Goal: Transaction & Acquisition: Purchase product/service

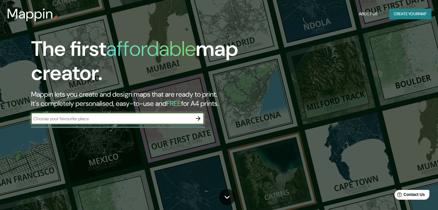
click at [49, 121] on input "text" at bounding box center [111, 119] width 161 height 7
paste input "[DATE], [GEOGRAPHIC_DATA], [GEOGRAPHIC_DATA]."
click at [115, 120] on input "[DATE], [GEOGRAPHIC_DATA], [GEOGRAPHIC_DATA]." at bounding box center [111, 119] width 161 height 7
type input "[DATE], [GEOGRAPHIC_DATA], [GEOGRAPHIC_DATA]. [GEOGRAPHIC_DATA]"
click at [199, 121] on icon "button" at bounding box center [198, 118] width 7 height 7
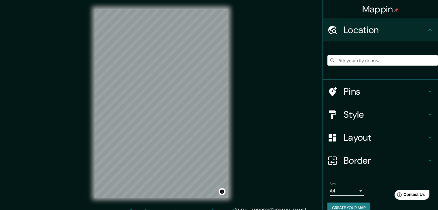
scroll to position [7, 0]
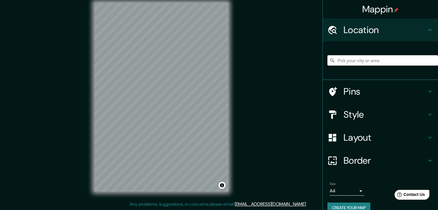
click at [273, 61] on div "Mappin Location Pins Style Layout Border Choose a border. Hint : you can make l…" at bounding box center [219, 101] width 438 height 217
drag, startPoint x: 432, startPoint y: 33, endPoint x: 425, endPoint y: 29, distance: 7.7
click at [429, 31] on div "Location" at bounding box center [380, 29] width 115 height 23
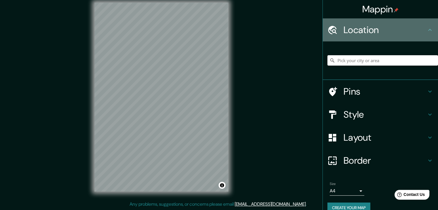
click at [428, 29] on icon at bounding box center [429, 30] width 3 height 2
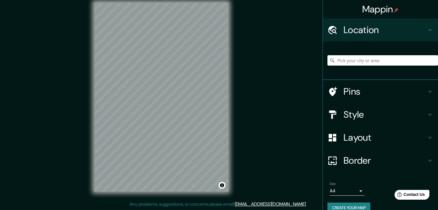
click at [428, 29] on icon at bounding box center [429, 30] width 3 height 2
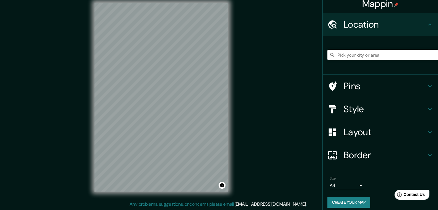
scroll to position [10, 0]
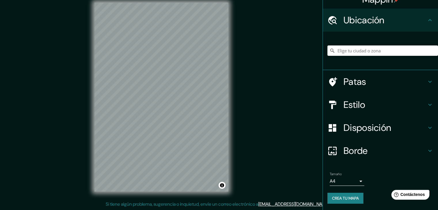
drag, startPoint x: 285, startPoint y: 96, endPoint x: 285, endPoint y: 90, distance: 6.1
click at [285, 94] on div "Mappin Ubicación Patas Estilo Disposición Borde Elige un borde. Consejo : puede…" at bounding box center [219, 101] width 438 height 217
click at [388, 9] on div "Ubicación" at bounding box center [380, 20] width 115 height 23
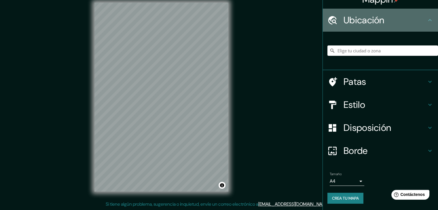
click at [392, 20] on h4 "Ubicación" at bounding box center [385, 20] width 83 height 12
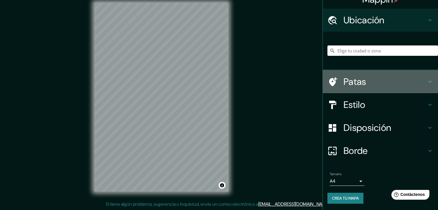
click at [427, 81] on icon at bounding box center [430, 81] width 7 height 7
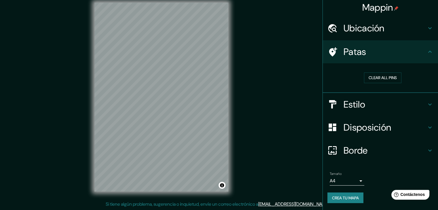
scroll to position [1, 0]
click at [422, 43] on div "Patas" at bounding box center [380, 52] width 115 height 23
click at [418, 121] on div "Disposición" at bounding box center [380, 128] width 115 height 23
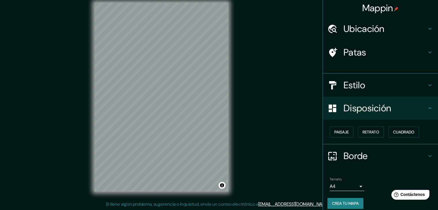
scroll to position [0, 0]
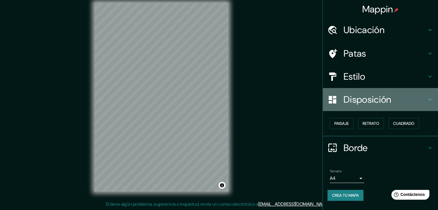
click at [415, 106] on div "Disposición" at bounding box center [380, 99] width 115 height 23
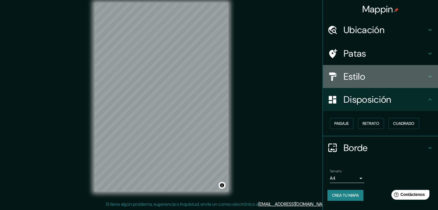
click at [412, 82] on h4 "Estilo" at bounding box center [385, 77] width 83 height 12
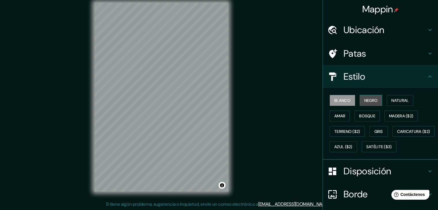
click at [369, 99] on font "Negro" at bounding box center [371, 100] width 14 height 5
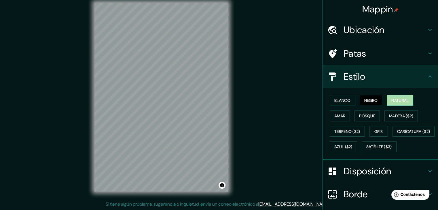
click at [392, 101] on font "Natural" at bounding box center [400, 100] width 17 height 5
click at [341, 116] on font "Amar" at bounding box center [340, 116] width 11 height 5
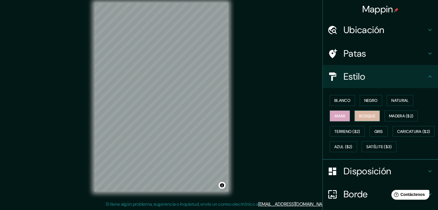
click at [367, 116] on font "Bosque" at bounding box center [367, 116] width 16 height 5
click at [394, 116] on font "Madera ($2)" at bounding box center [401, 116] width 24 height 5
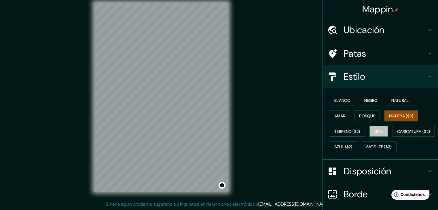
click at [377, 129] on font "Gris" at bounding box center [379, 131] width 9 height 5
click at [398, 101] on font "Natural" at bounding box center [400, 100] width 17 height 5
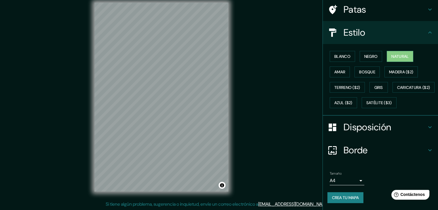
scroll to position [58, 0]
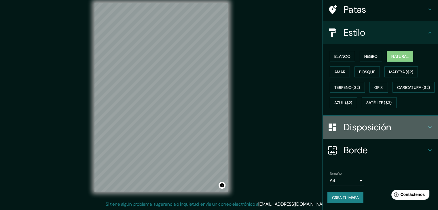
click at [384, 127] on font "Disposición" at bounding box center [368, 127] width 48 height 12
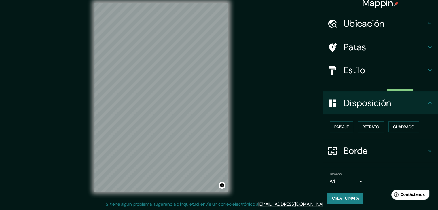
scroll to position [0, 0]
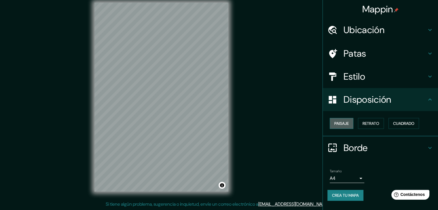
click at [345, 123] on font "Paisaje" at bounding box center [342, 123] width 14 height 5
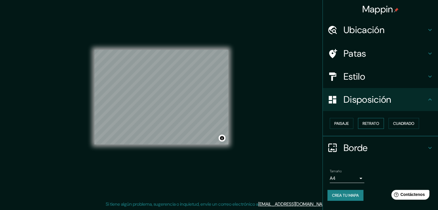
click at [370, 120] on button "Retrato" at bounding box center [371, 123] width 26 height 11
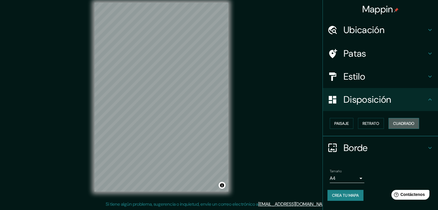
click at [402, 124] on font "Cuadrado" at bounding box center [403, 123] width 21 height 5
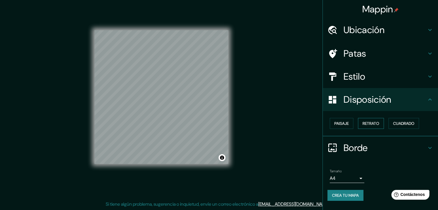
click at [371, 128] on button "Retrato" at bounding box center [371, 123] width 26 height 11
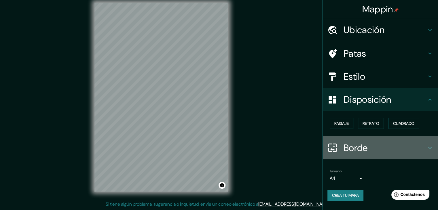
click at [356, 150] on font "Borde" at bounding box center [356, 148] width 24 height 12
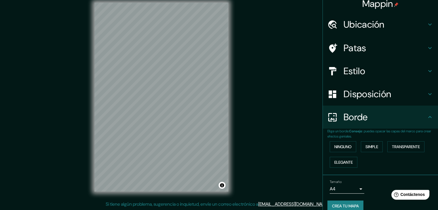
scroll to position [13, 0]
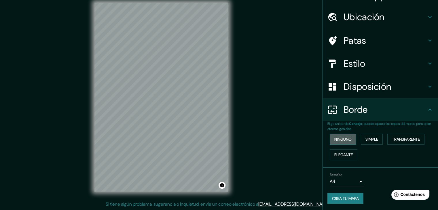
click at [347, 140] on font "Ninguno" at bounding box center [343, 139] width 17 height 5
click at [361, 137] on button "Simple" at bounding box center [372, 139] width 22 height 11
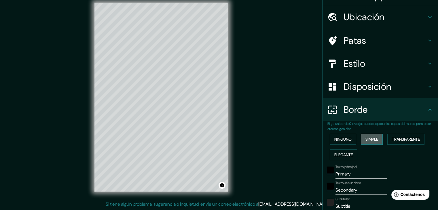
click at [367, 137] on font "Simple" at bounding box center [372, 139] width 13 height 5
type input "37"
click at [417, 139] on font "Transparente" at bounding box center [406, 139] width 28 height 5
click at [377, 139] on button "Simple" at bounding box center [372, 139] width 22 height 11
click at [339, 143] on button "Ninguno" at bounding box center [343, 139] width 27 height 11
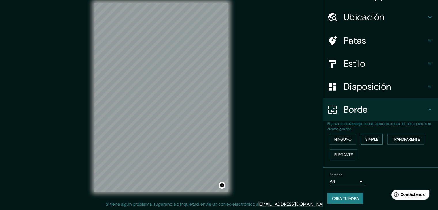
click at [367, 143] on button "Simple" at bounding box center [372, 139] width 22 height 11
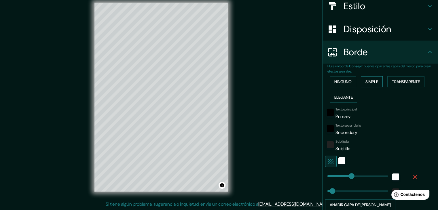
scroll to position [99, 0]
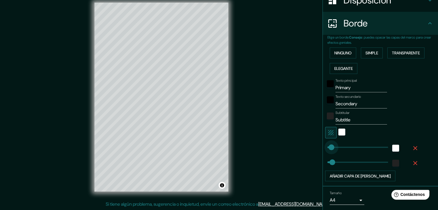
type input "120"
drag, startPoint x: 345, startPoint y: 150, endPoint x: 328, endPoint y: 92, distance: 60.2
type input "37"
click at [341, 53] on font "Ninguno" at bounding box center [343, 52] width 17 height 5
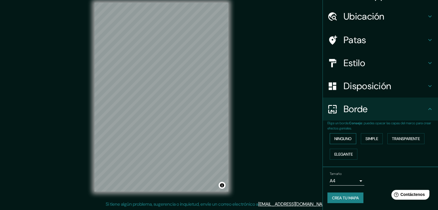
scroll to position [13, 0]
click at [354, 180] on body "Mappin Ubicación Patas Estilo Disposición Borde Elige un borde. Consejo : puede…" at bounding box center [219, 98] width 438 height 210
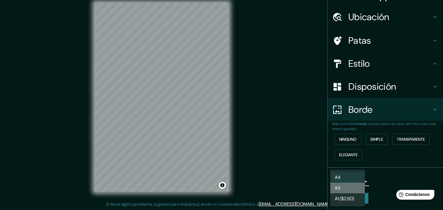
click at [350, 189] on li "A3" at bounding box center [347, 188] width 35 height 11
type input "a4"
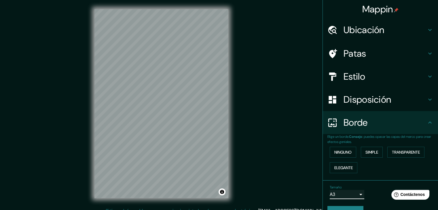
scroll to position [0, 0]
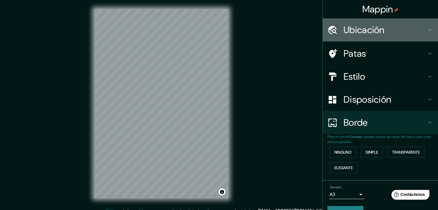
click at [403, 33] on h4 "Ubicación" at bounding box center [385, 30] width 83 height 12
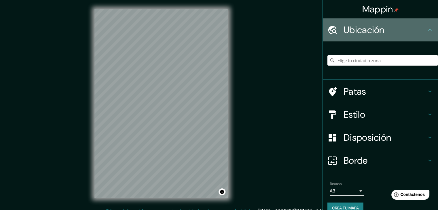
click at [403, 33] on h4 "Ubicación" at bounding box center [385, 30] width 83 height 12
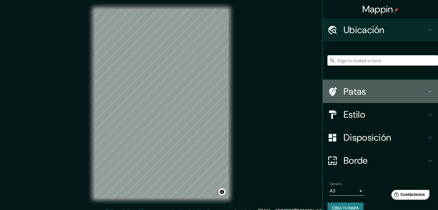
click at [374, 96] on h4 "Patas" at bounding box center [385, 92] width 83 height 12
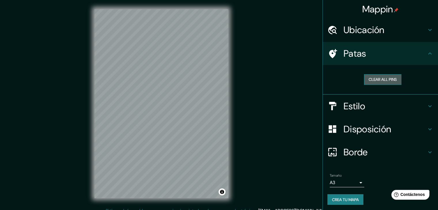
click at [385, 79] on button "Clear all pins" at bounding box center [382, 79] width 37 height 11
click at [364, 79] on button "Clear all pins" at bounding box center [382, 79] width 37 height 11
click at [375, 79] on button "Clear all pins" at bounding box center [382, 79] width 37 height 11
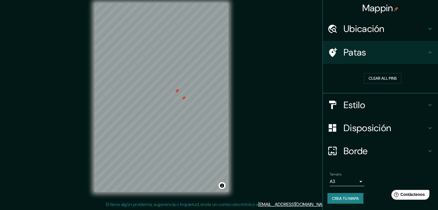
scroll to position [7, 0]
click at [348, 203] on button "Crea tu mapa" at bounding box center [346, 198] width 36 height 11
